Goal: Transaction & Acquisition: Purchase product/service

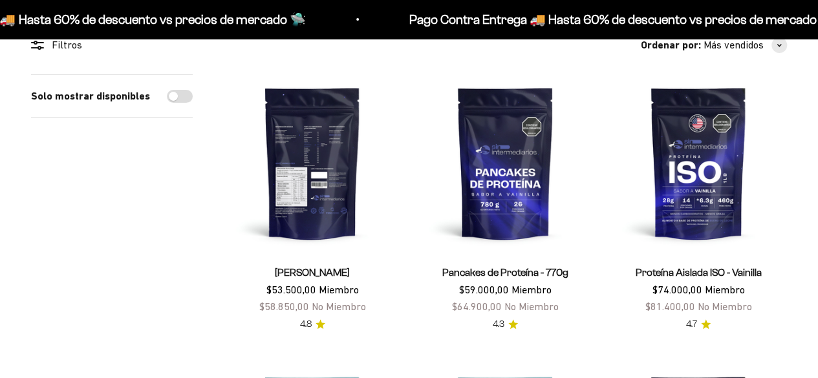
scroll to position [129, 0]
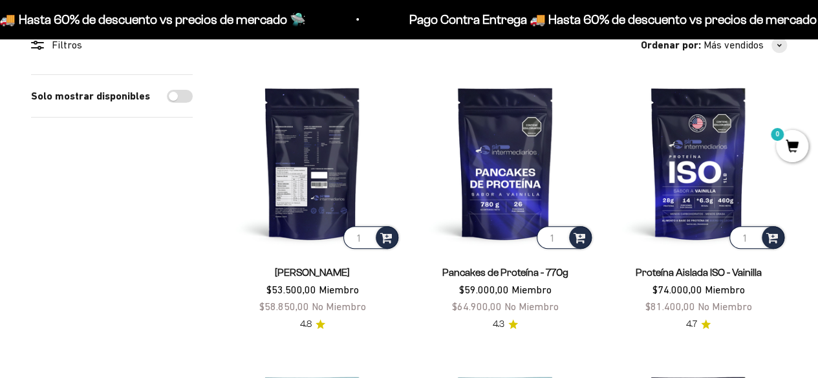
click at [338, 142] on img at bounding box center [312, 162] width 177 height 177
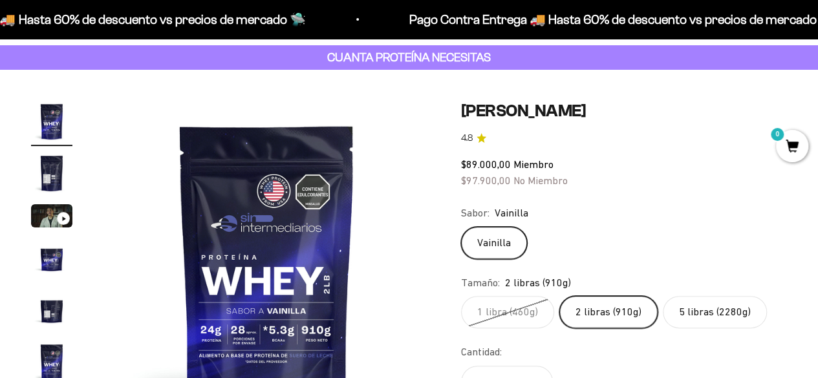
scroll to position [65, 0]
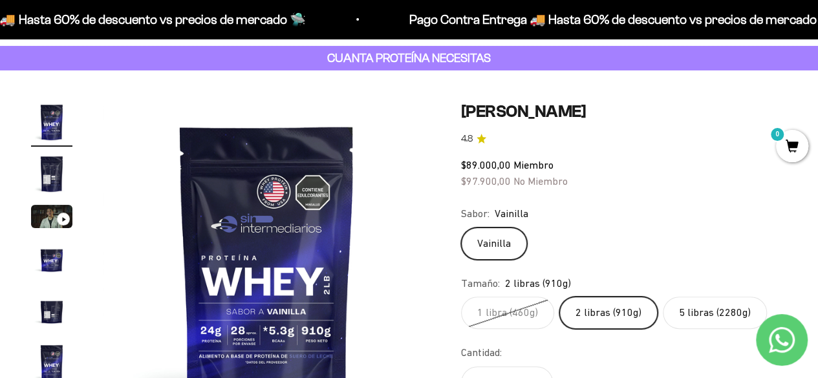
click at [41, 164] on img "Ir al artículo 2" at bounding box center [51, 173] width 41 height 41
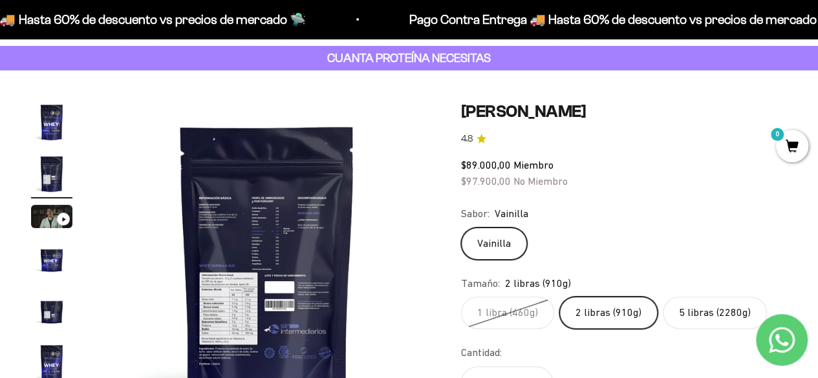
scroll to position [129, 0]
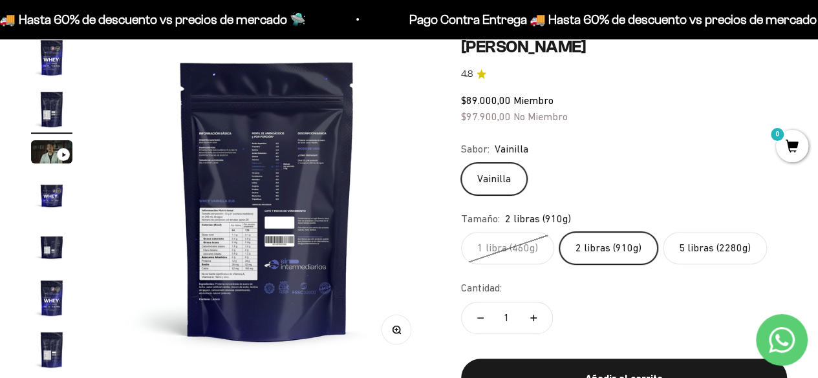
click at [224, 256] on img at bounding box center [267, 200] width 327 height 327
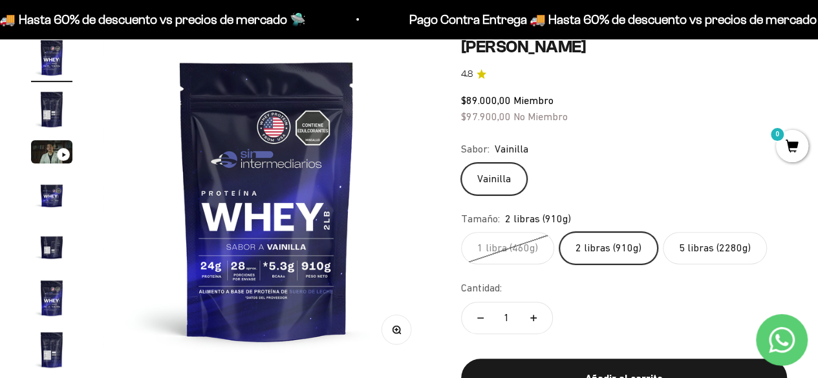
scroll to position [0, 0]
click at [391, 247] on img at bounding box center [267, 200] width 327 height 327
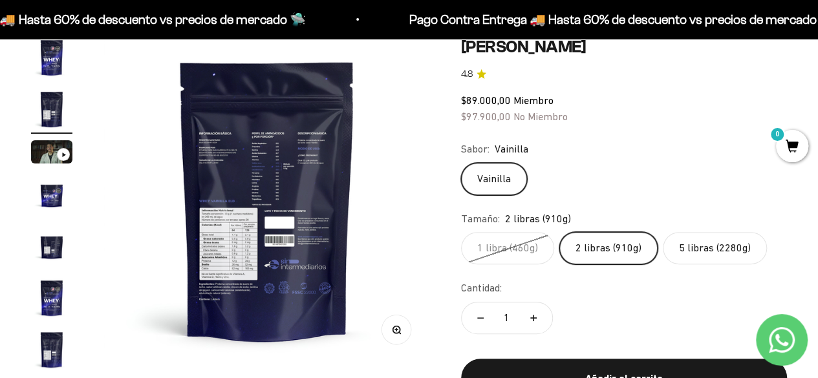
scroll to position [0, 334]
click at [396, 331] on icon "button" at bounding box center [396, 329] width 9 height 9
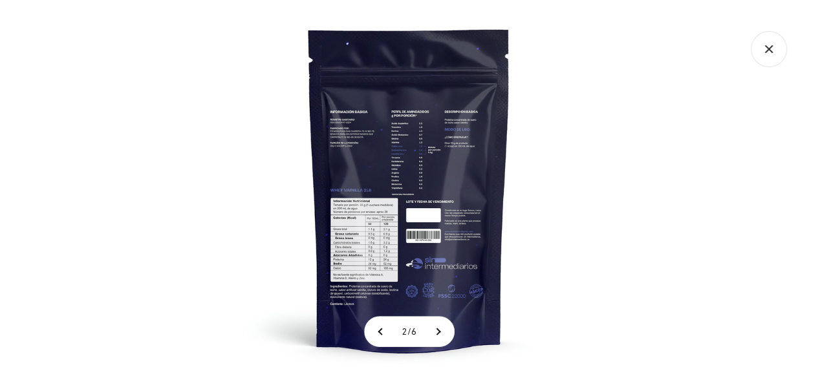
click at [380, 263] on img at bounding box center [409, 189] width 378 height 378
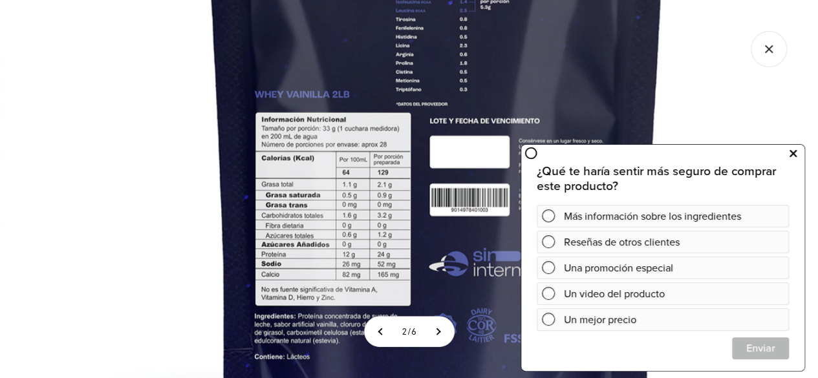
click at [791, 156] on icon at bounding box center [793, 153] width 7 height 17
